Goal: Find specific page/section: Find specific page/section

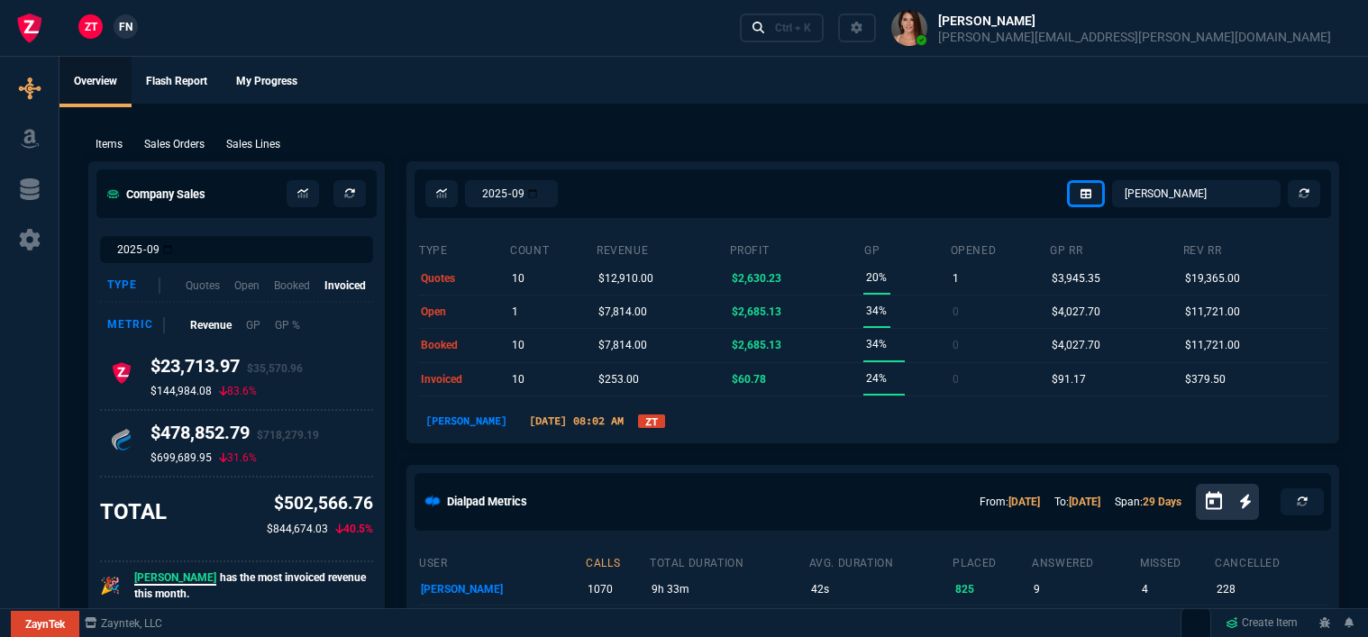
select select "12: [PERSON_NAME]"
click at [811, 24] on div "Ctrl + K" at bounding box center [793, 28] width 36 height 14
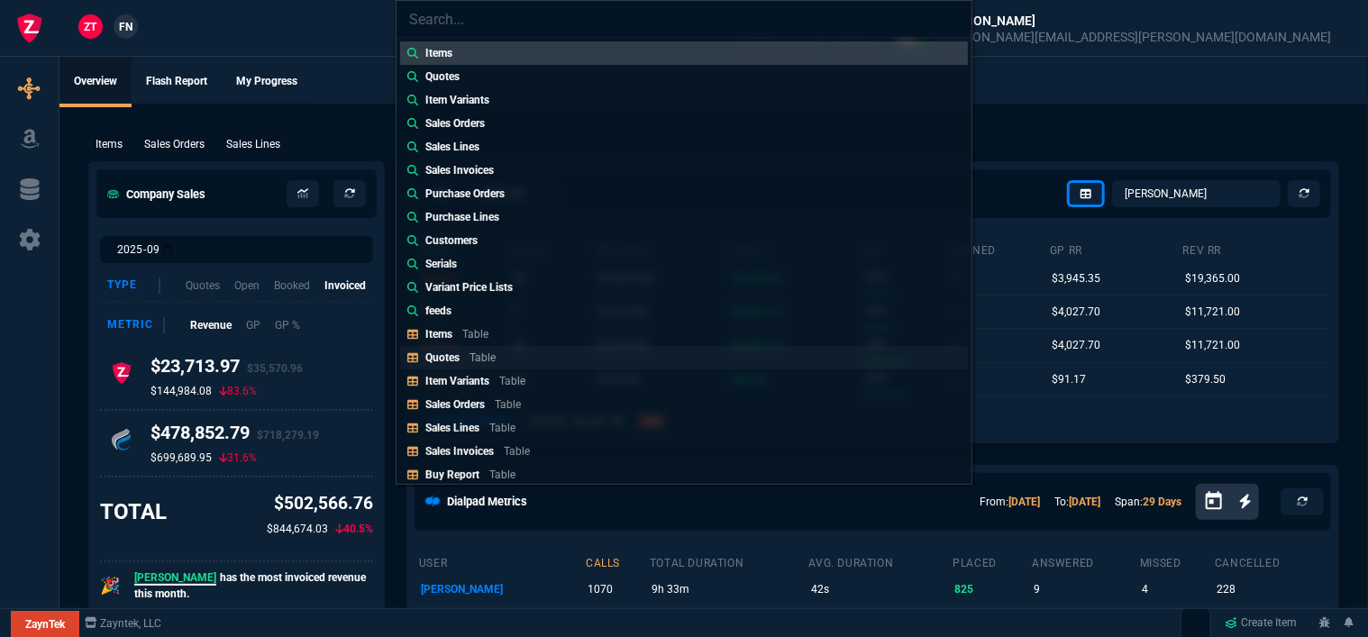
click at [553, 358] on link "Quotes Table" at bounding box center [684, 357] width 568 height 23
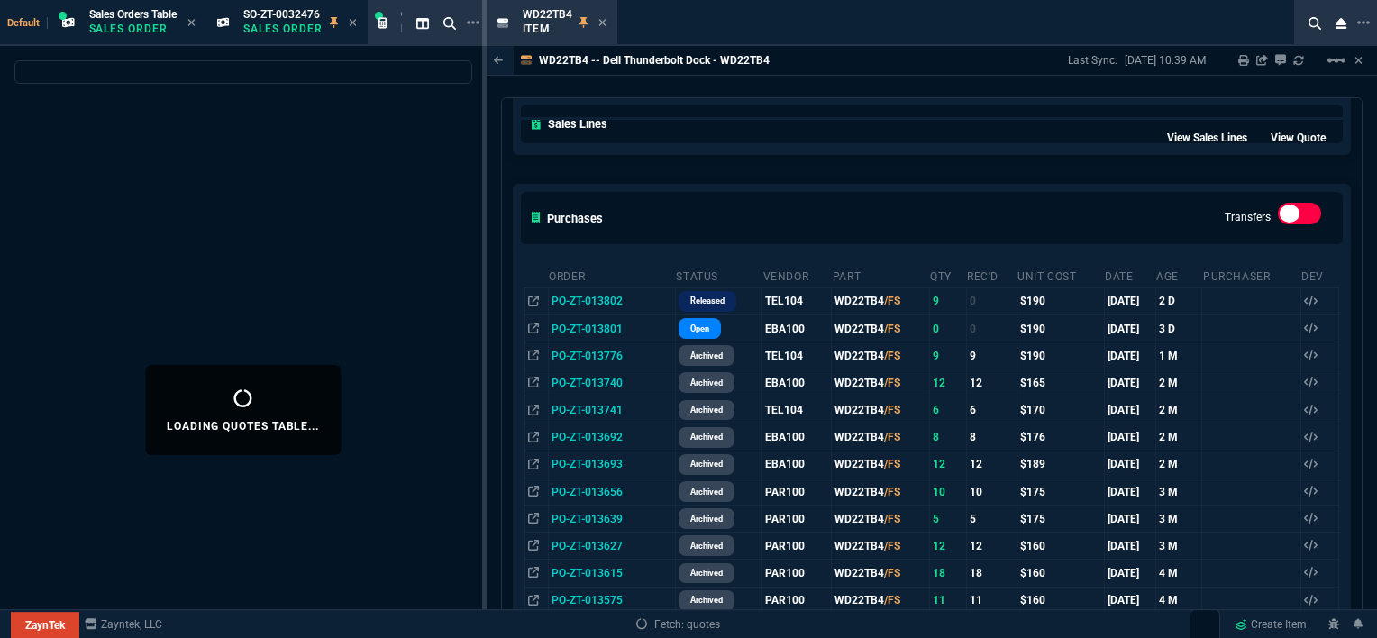
select select
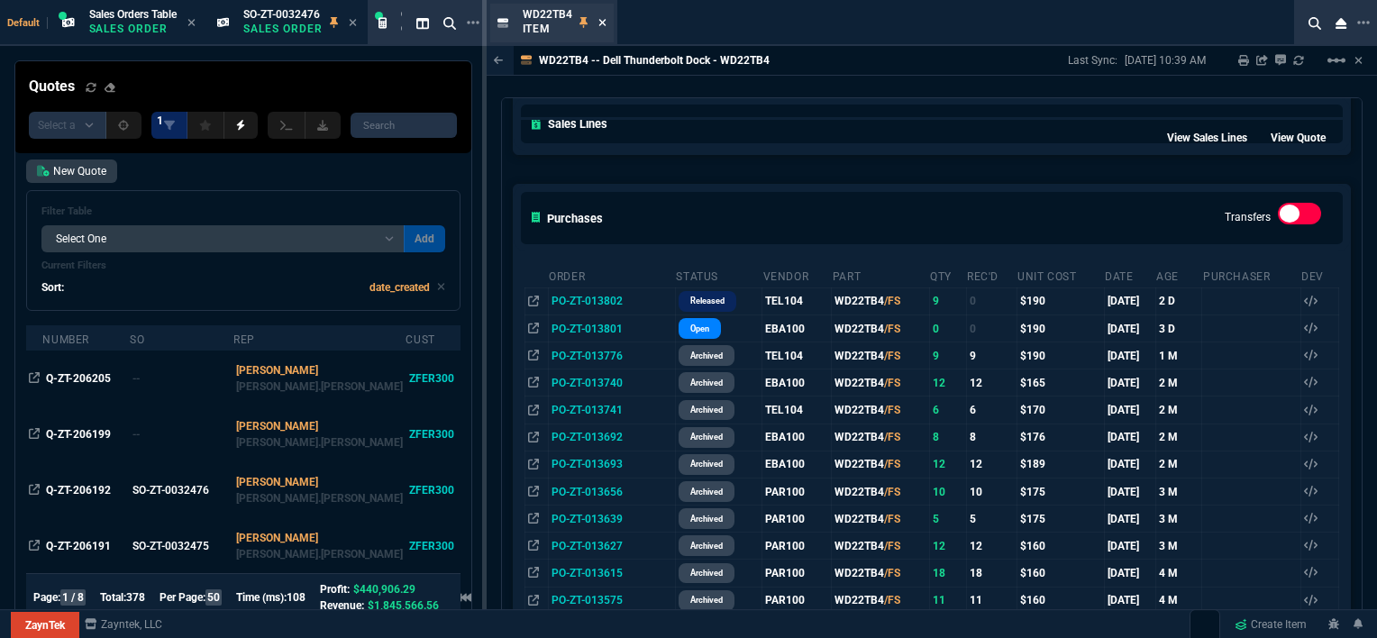
click at [600, 25] on icon at bounding box center [603, 22] width 8 height 11
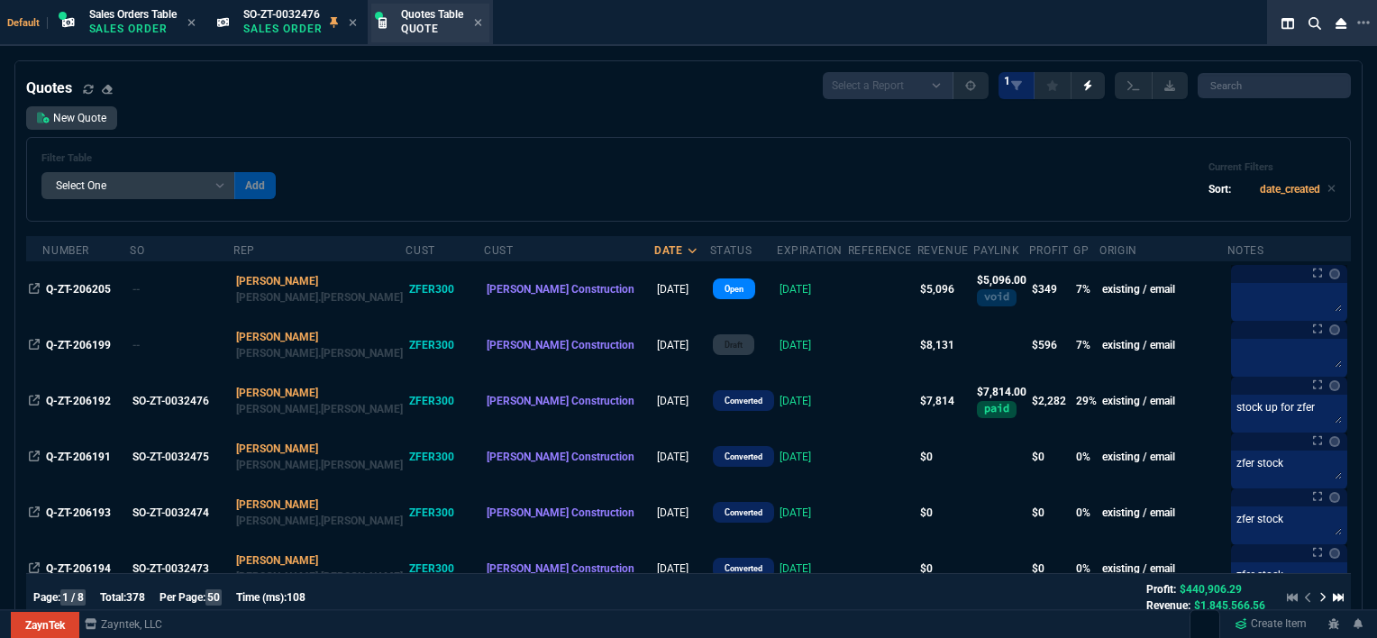
click at [487, 20] on div "Quotes Table Quote" at bounding box center [430, 23] width 118 height 39
click at [482, 17] on icon at bounding box center [478, 22] width 8 height 11
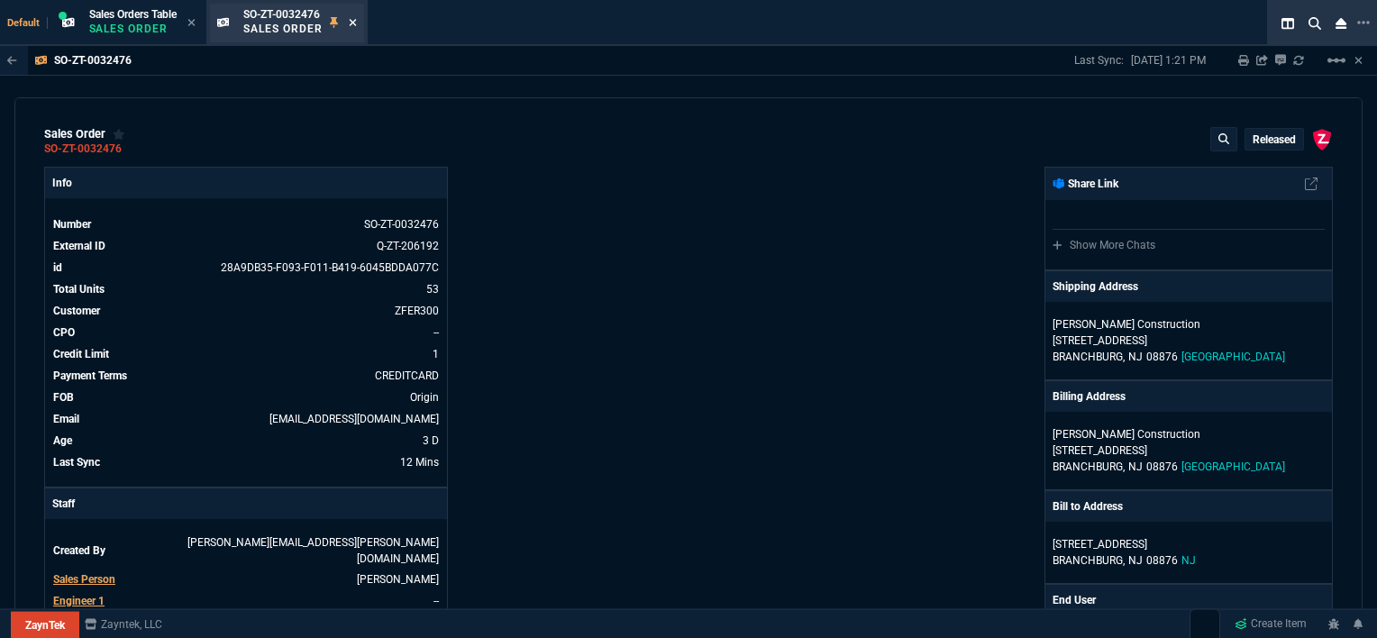
click at [356, 21] on icon at bounding box center [353, 22] width 8 height 11
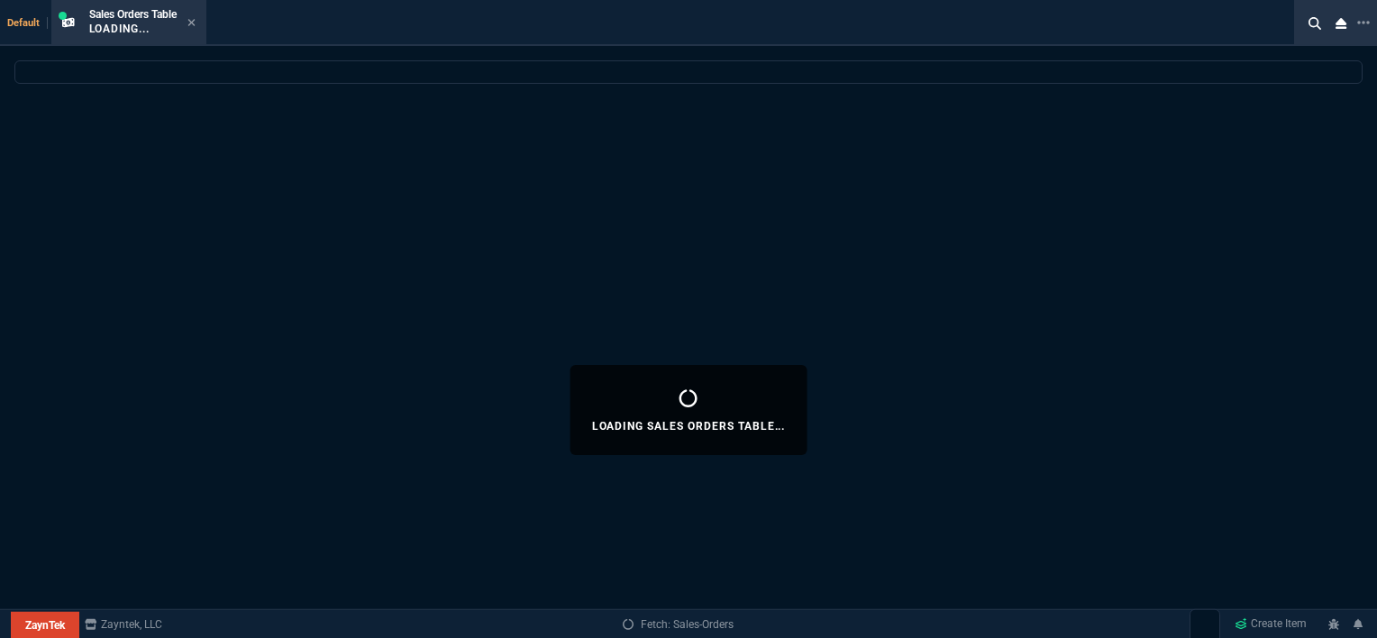
select select
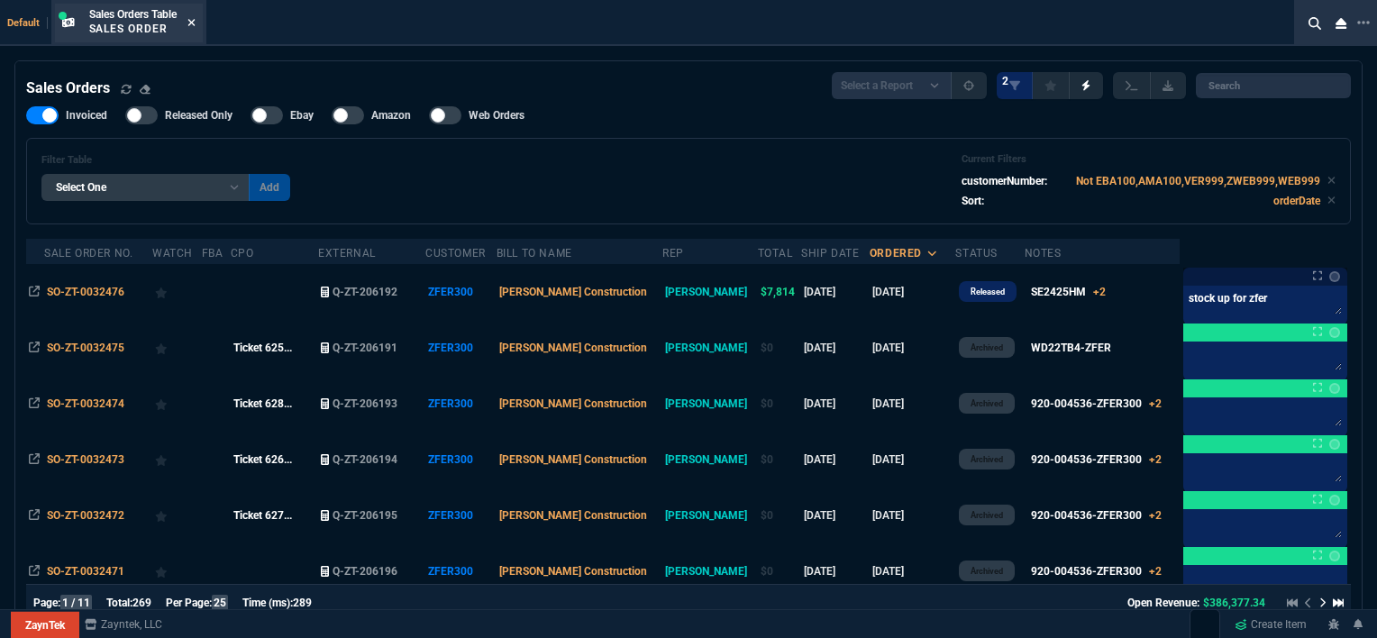
click at [194, 21] on icon at bounding box center [192, 22] width 8 height 11
